Goal: Transaction & Acquisition: Book appointment/travel/reservation

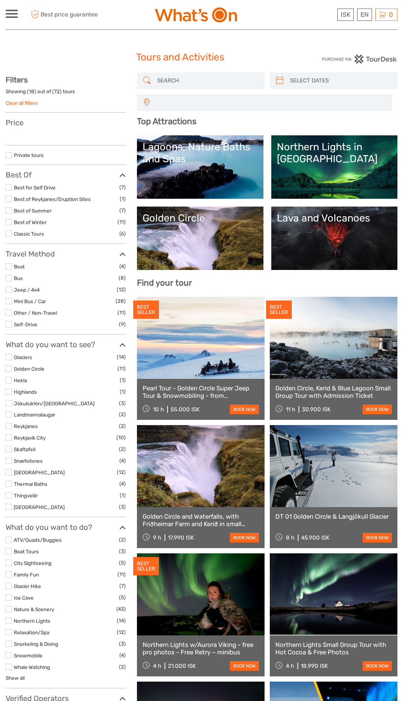
select select
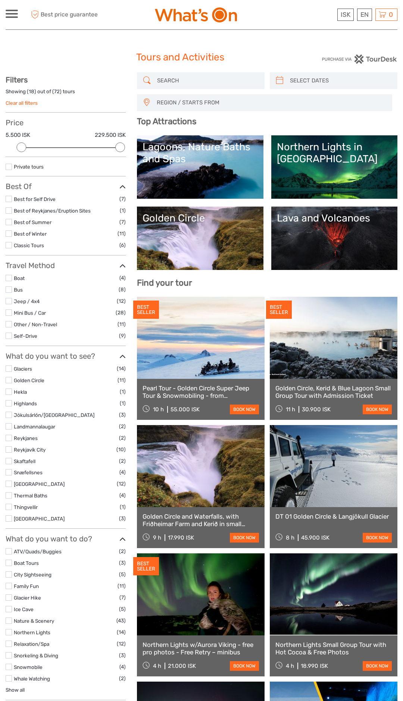
scroll to position [1, 0]
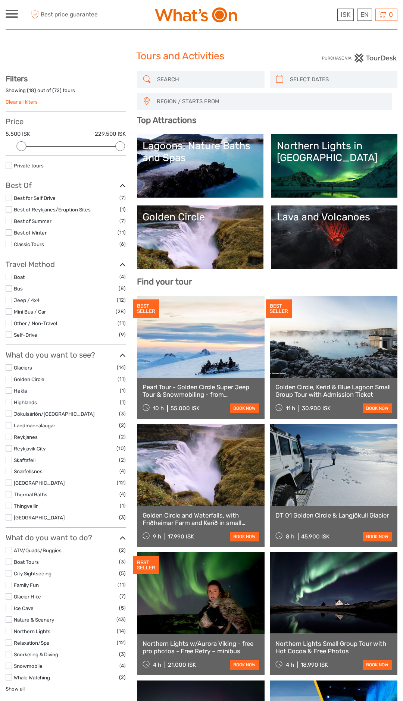
click at [313, 172] on link "Northern Lights in [GEOGRAPHIC_DATA]" at bounding box center [334, 166] width 115 height 52
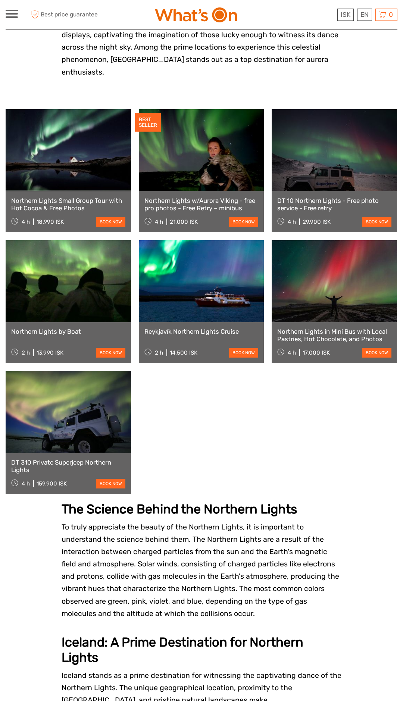
scroll to position [308, 0]
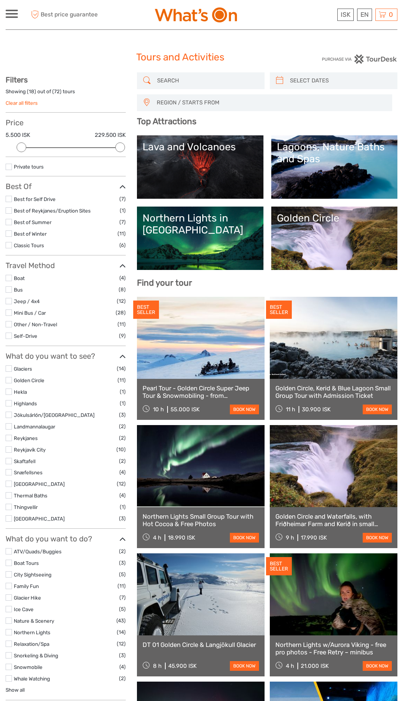
select select
click at [178, 13] on img at bounding box center [196, 14] width 82 height 15
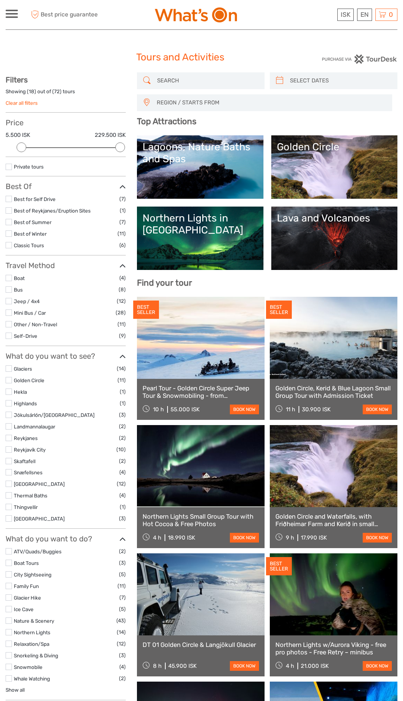
select select
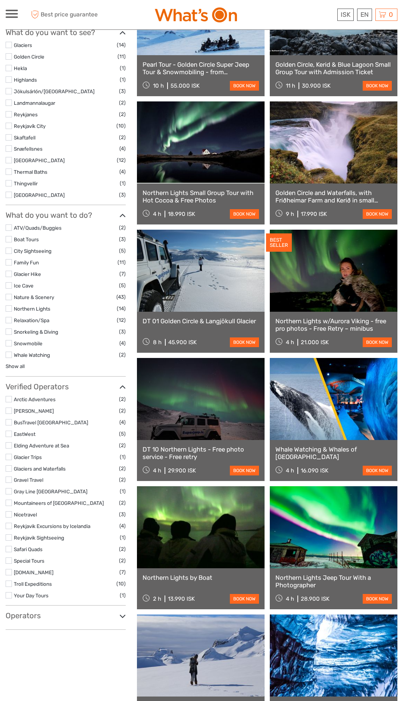
scroll to position [394, 0]
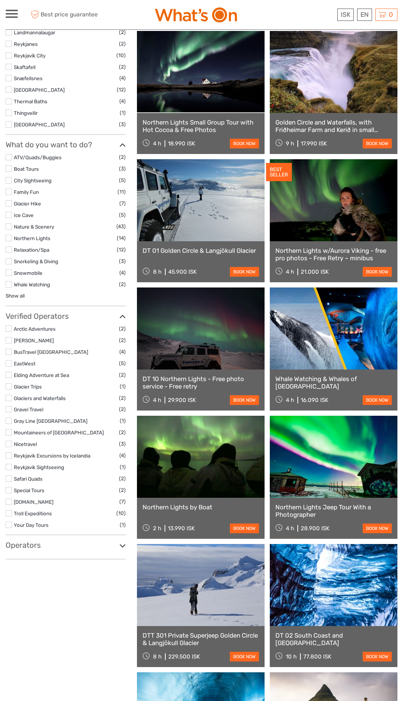
click at [332, 375] on link "Whale Watching & Whales of [GEOGRAPHIC_DATA]" at bounding box center [333, 382] width 116 height 15
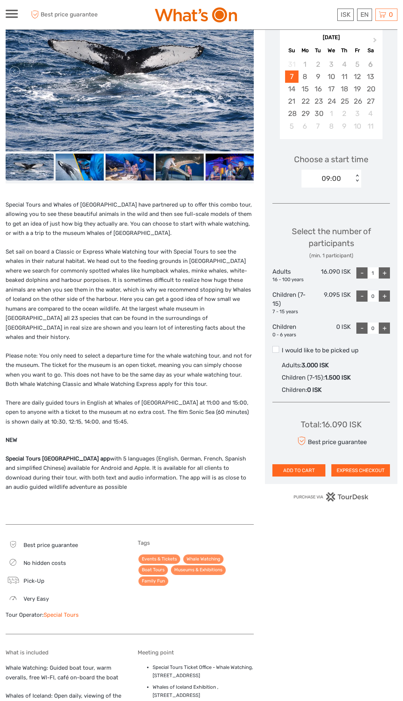
scroll to position [134, 0]
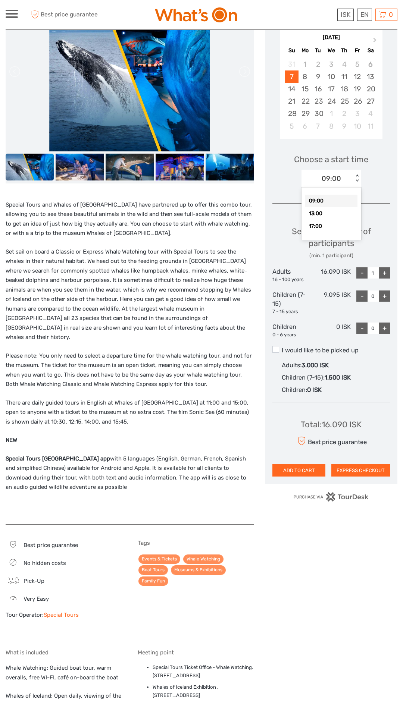
click at [167, 360] on p "Please note: You only need to select a departure time for the whale watching to…" at bounding box center [130, 370] width 248 height 38
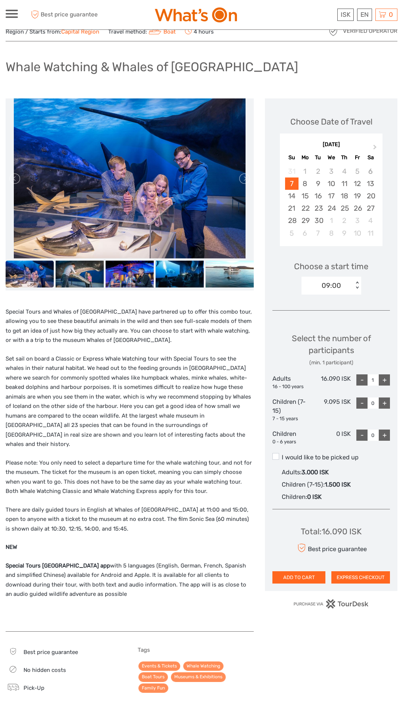
scroll to position [0, 0]
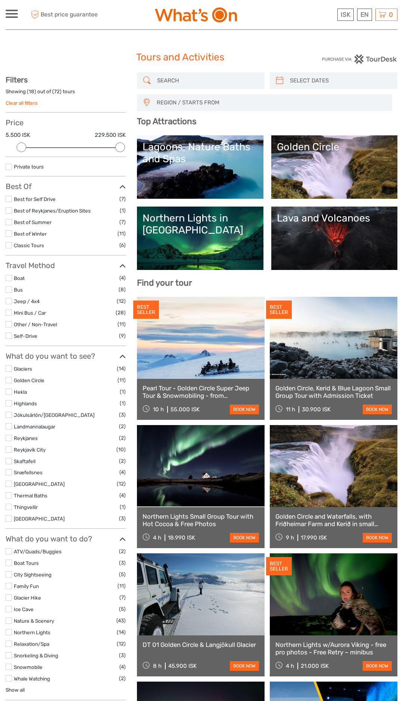
select select
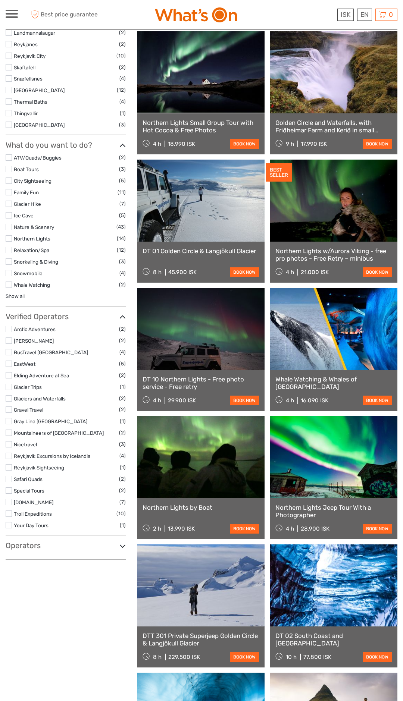
scroll to position [394, 0]
